Goal: Task Accomplishment & Management: Use online tool/utility

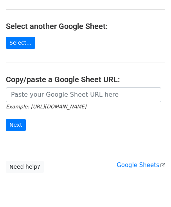
scroll to position [78, 0]
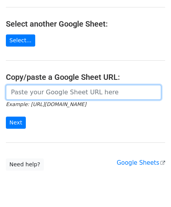
click at [34, 92] on input "url" at bounding box center [84, 92] width 156 height 15
paste input "[URL][DOMAIN_NAME]"
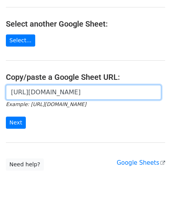
scroll to position [0, 175]
type input "[URL][DOMAIN_NAME]"
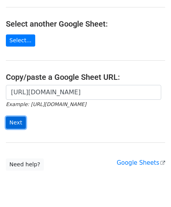
click at [20, 120] on input "Next" at bounding box center [16, 123] width 20 height 12
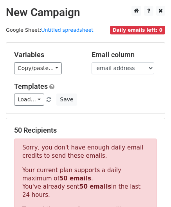
scroll to position [265, 0]
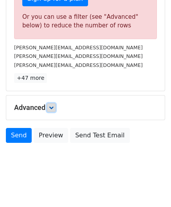
click at [54, 105] on icon at bounding box center [51, 107] width 5 height 5
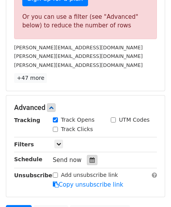
click at [90, 159] on icon at bounding box center [92, 160] width 5 height 5
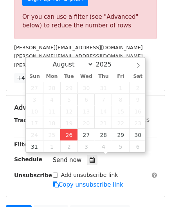
type input "[DATE] 12:00"
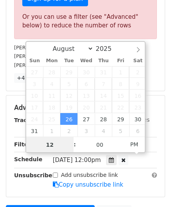
scroll to position [0, 0]
paste input "4"
type input "4"
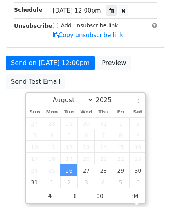
type input "[DATE] 16:00"
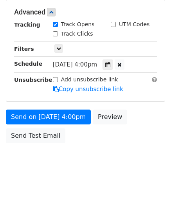
scroll to position [359, 0]
